Goal: Information Seeking & Learning: Learn about a topic

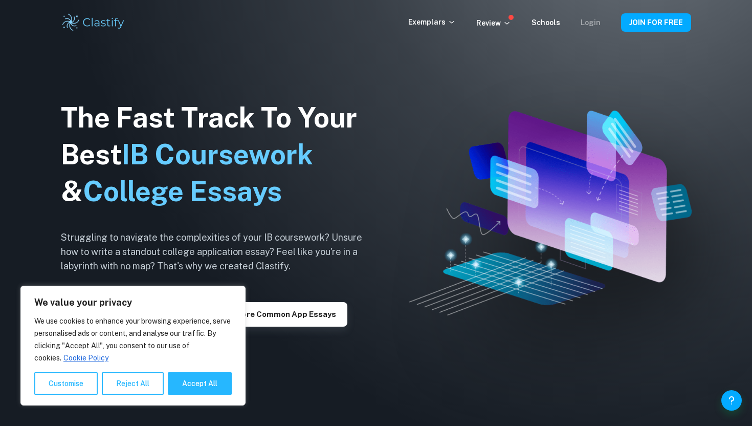
click at [601, 19] on link "Login" at bounding box center [591, 22] width 20 height 8
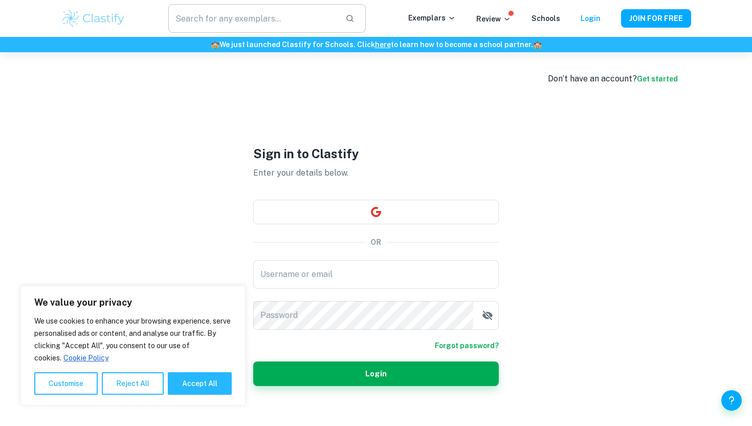
click at [251, 16] on input "text" at bounding box center [252, 18] width 169 height 29
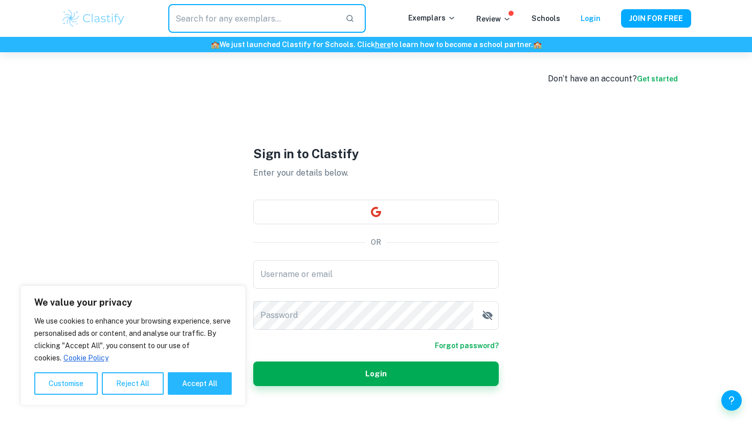
paste input "How does increasing the concentration of ethanol (0%, 5%, 10%, 15%, 20%) affect…"
type input "How does increasing the concentration of ethanol (0%, 5%, 10%, 15%, 20%) affect…"
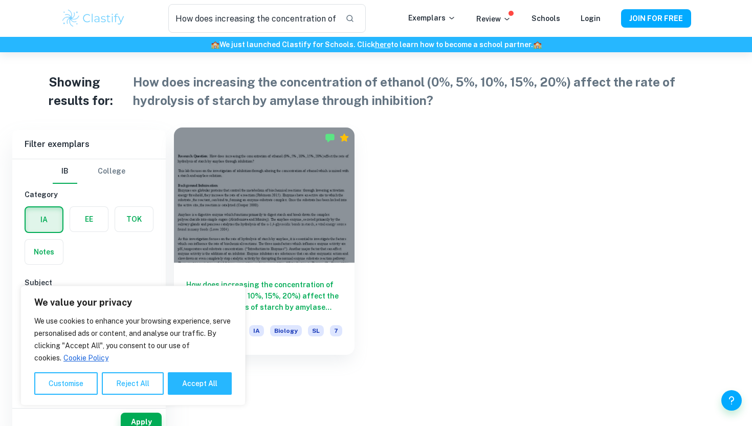
click at [310, 183] on div at bounding box center [264, 194] width 181 height 135
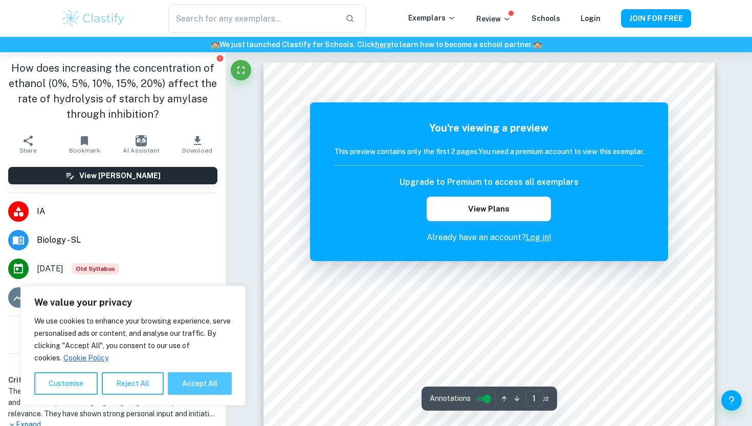
click at [170, 385] on button "Accept All" at bounding box center [200, 383] width 64 height 23
checkbox input "true"
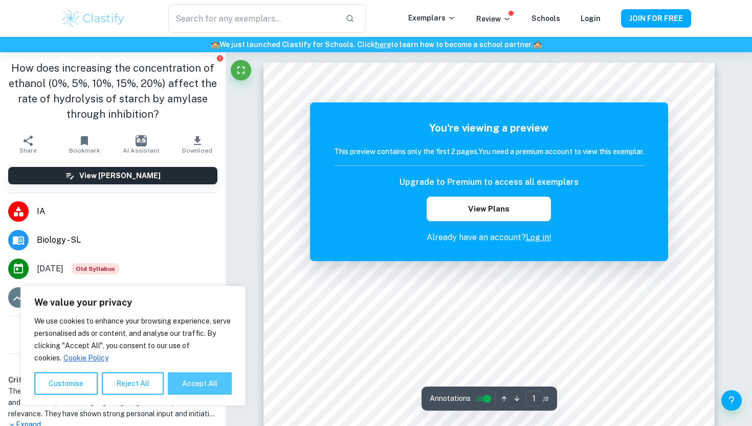
checkbox input "true"
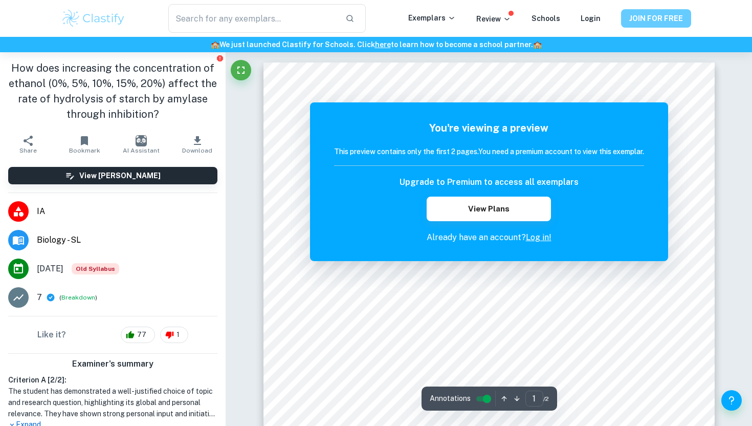
click at [658, 11] on button "JOIN FOR FREE" at bounding box center [656, 18] width 70 height 18
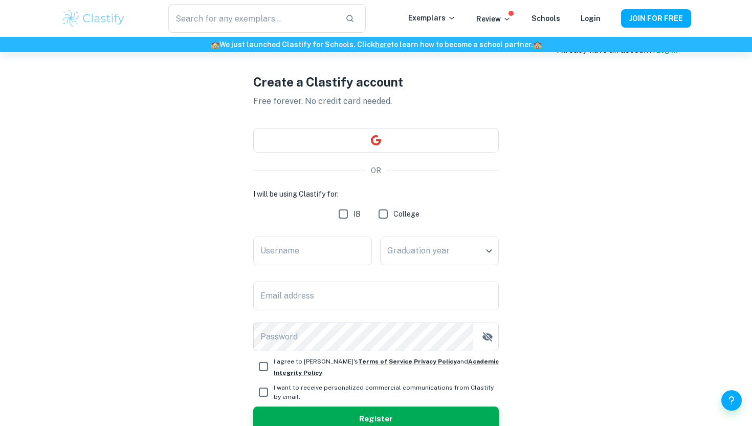
scroll to position [65, 0]
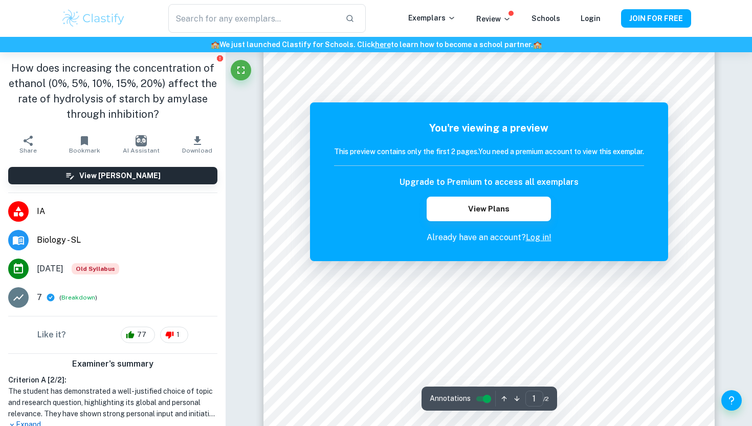
scroll to position [195, 0]
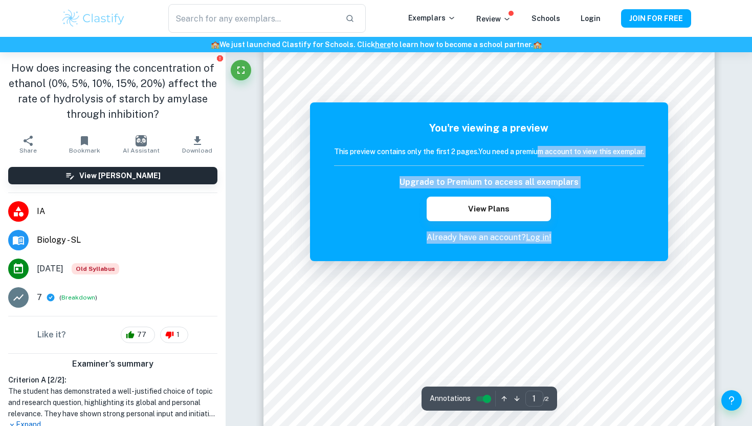
drag, startPoint x: 538, startPoint y: 149, endPoint x: 552, endPoint y: 253, distance: 104.8
click at [552, 253] on div "You're viewing a preview This preview contains only the first 2 pages. You need…" at bounding box center [489, 181] width 358 height 159
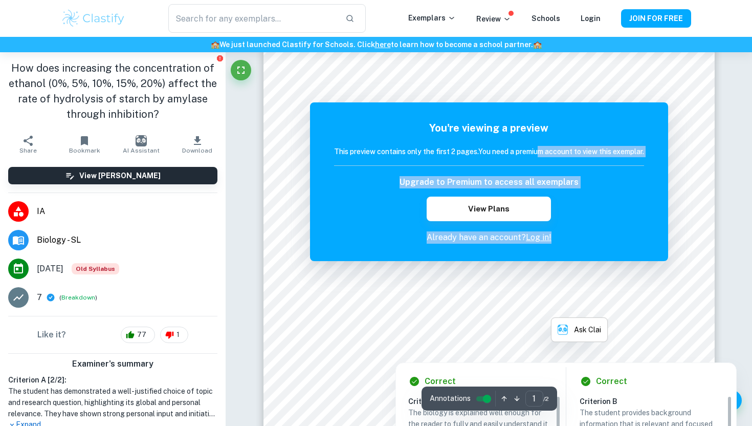
scroll to position [0, 0]
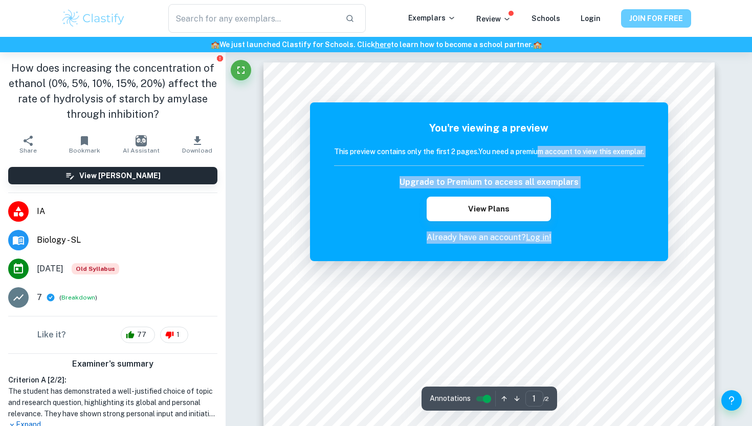
click at [640, 15] on button "JOIN FOR FREE" at bounding box center [656, 18] width 70 height 18
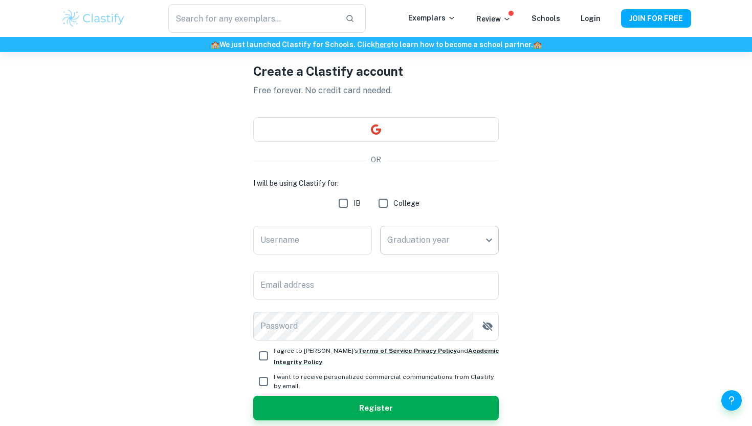
scroll to position [42, 0]
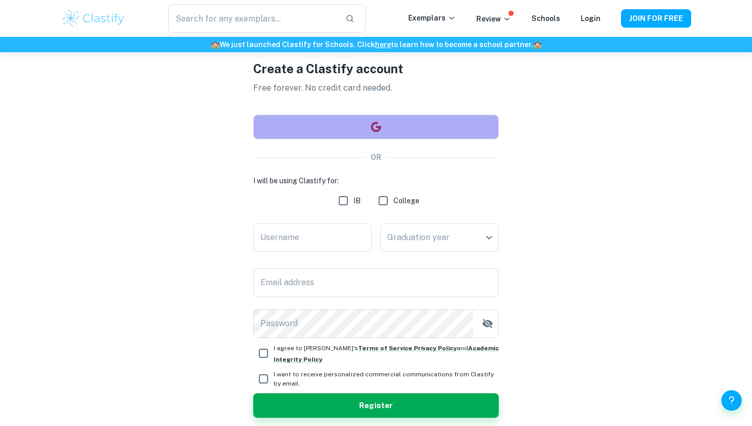
click at [380, 129] on icon "button" at bounding box center [376, 127] width 10 height 10
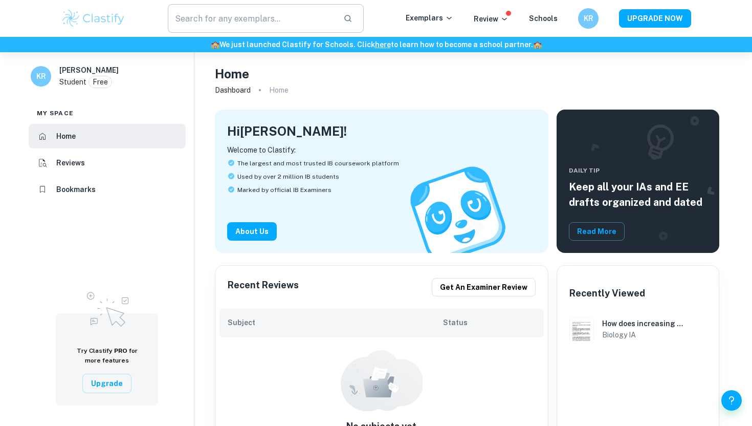
click at [224, 28] on input "text" at bounding box center [251, 18] width 167 height 29
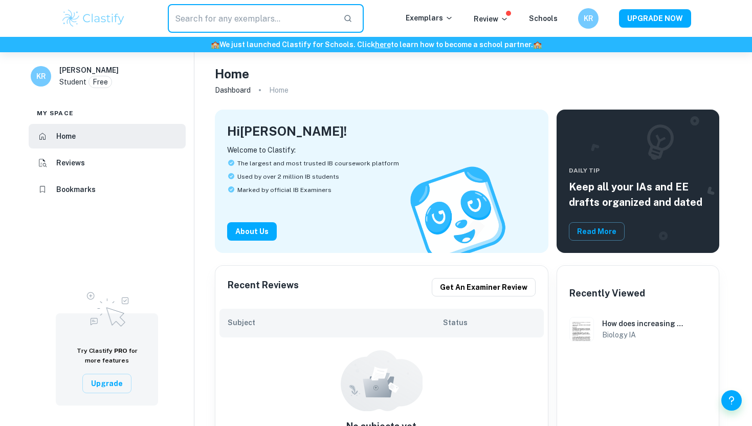
click at [224, 30] on input "text" at bounding box center [251, 18] width 167 height 29
paste input "How does increasing the concentration of ethanol (0%, 5%, 10%, 15%, 20%) affect…"
type input "How does increasing the concentration of ethanol (0%, 5%, 10%, 15%, 20%) affect…"
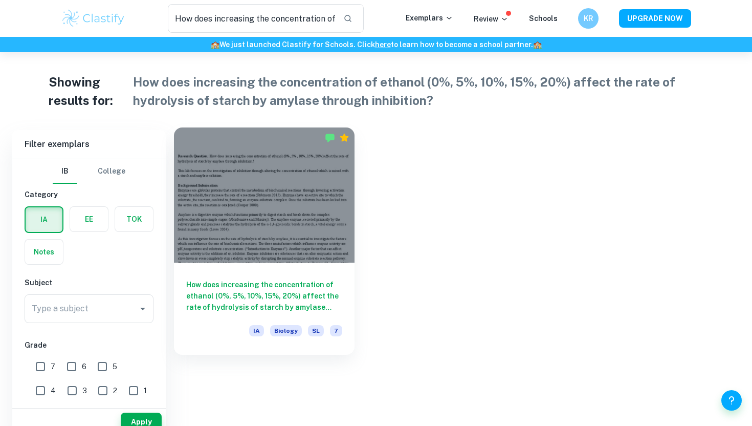
click at [233, 159] on div at bounding box center [264, 194] width 181 height 135
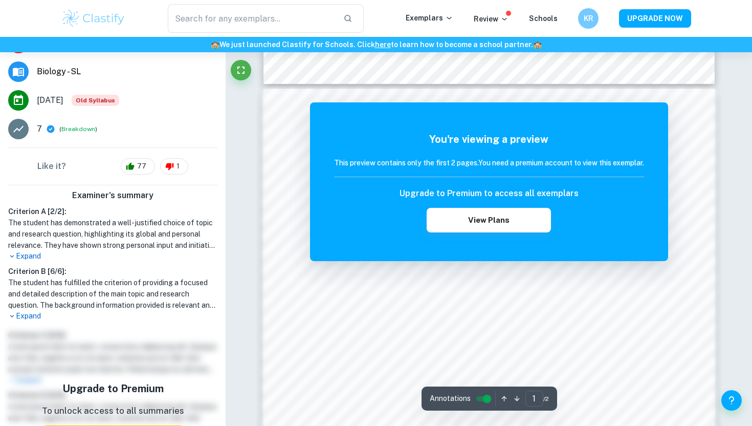
scroll to position [226, 0]
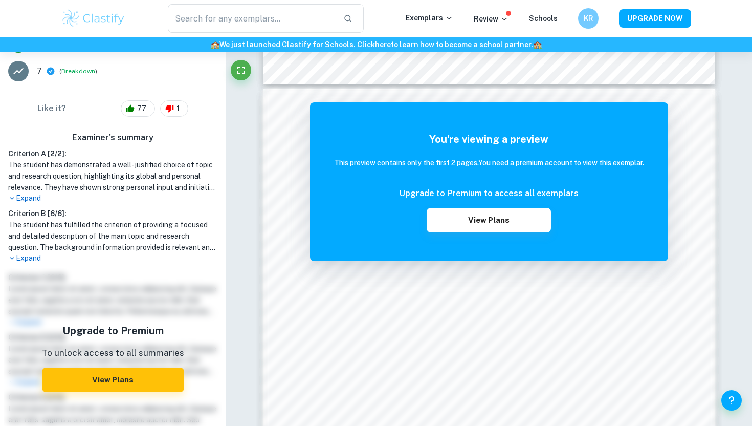
click at [26, 254] on p "Expand" at bounding box center [112, 258] width 209 height 11
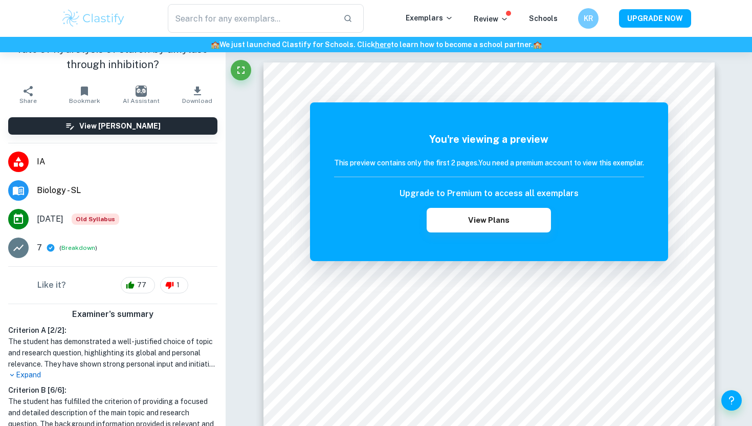
scroll to position [0, 0]
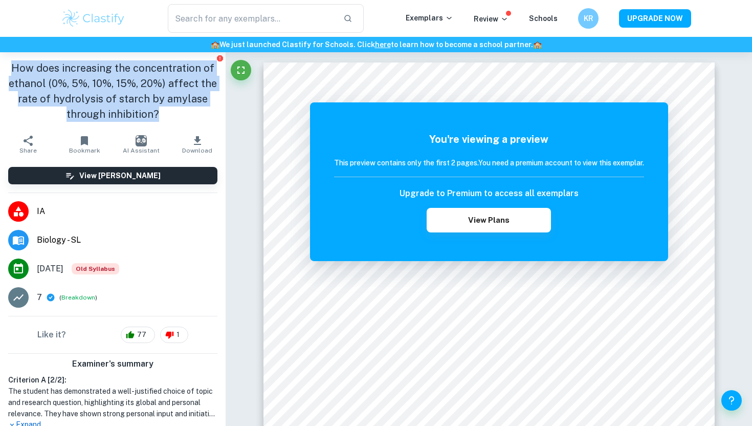
drag, startPoint x: 14, startPoint y: 71, endPoint x: 186, endPoint y: 123, distance: 180.3
click at [186, 123] on div "How does increasing the concentration of ethanol (0%, 5%, 10%, 15%, 20%) affect…" at bounding box center [113, 91] width 226 height 78
copy h1 "How does increasing the concentration of ethanol (0%, 5%, 10%, 15%, 20%) affect…"
